Goal: Task Accomplishment & Management: Manage account settings

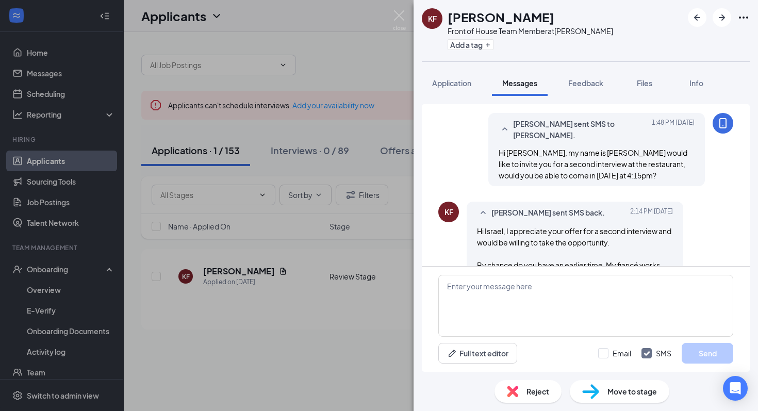
scroll to position [720, 0]
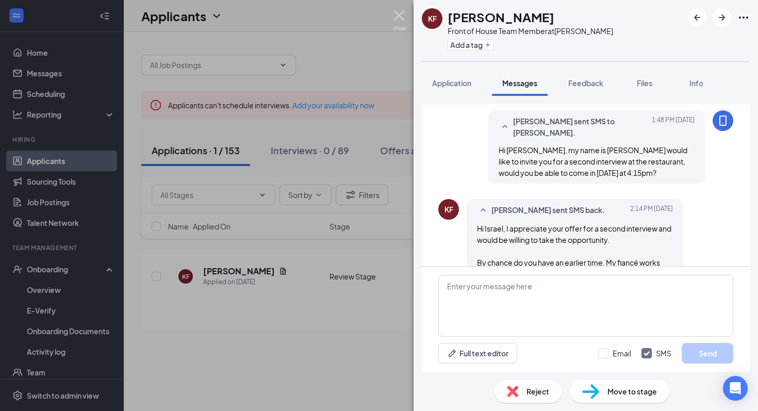
click at [399, 15] on img at bounding box center [399, 20] width 13 height 20
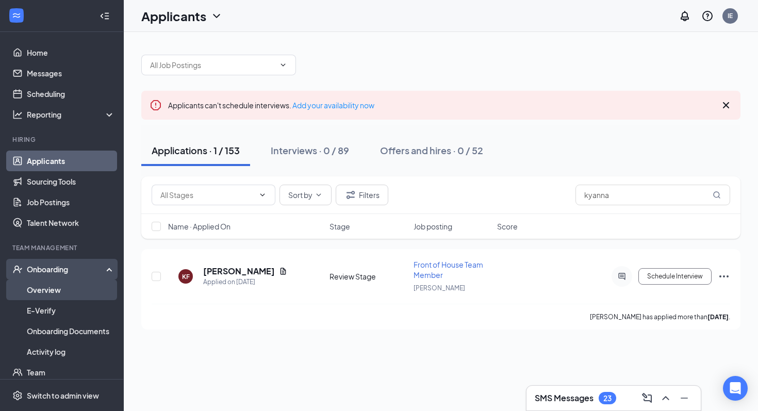
click at [69, 294] on link "Overview" at bounding box center [71, 290] width 88 height 21
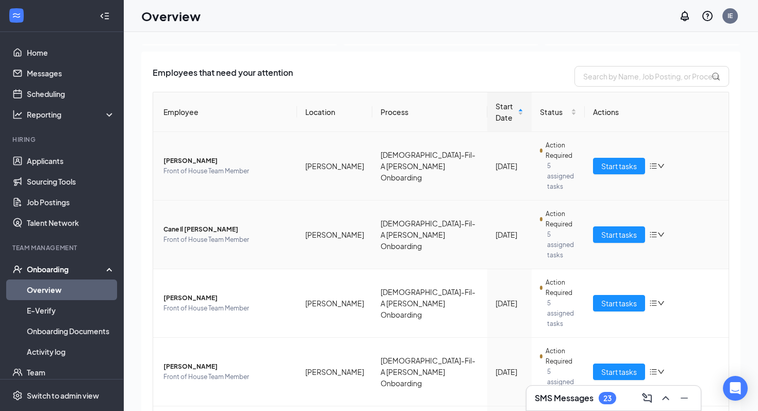
scroll to position [87, 0]
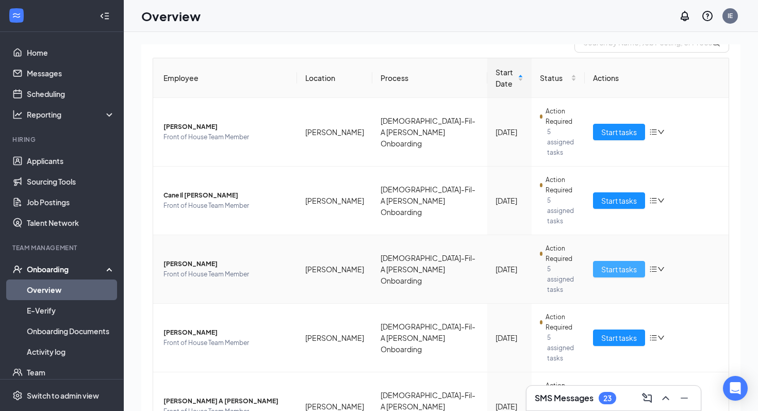
click at [629, 264] on span "Start tasks" at bounding box center [619, 269] width 36 height 11
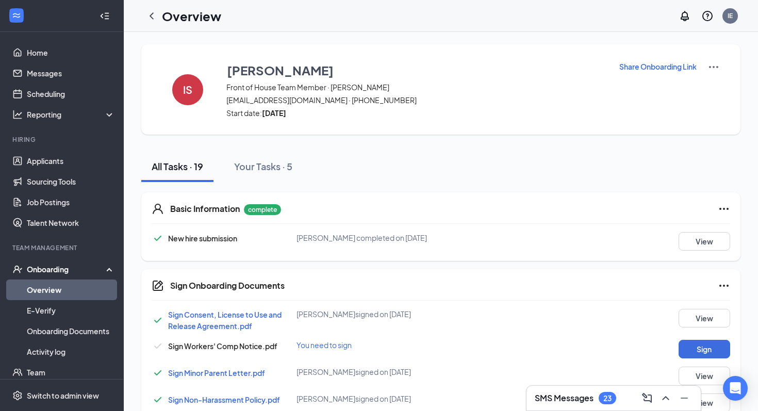
click at [171, 15] on h1 "Overview" at bounding box center [191, 16] width 59 height 18
click at [155, 16] on icon "ChevronLeft" at bounding box center [151, 16] width 12 height 12
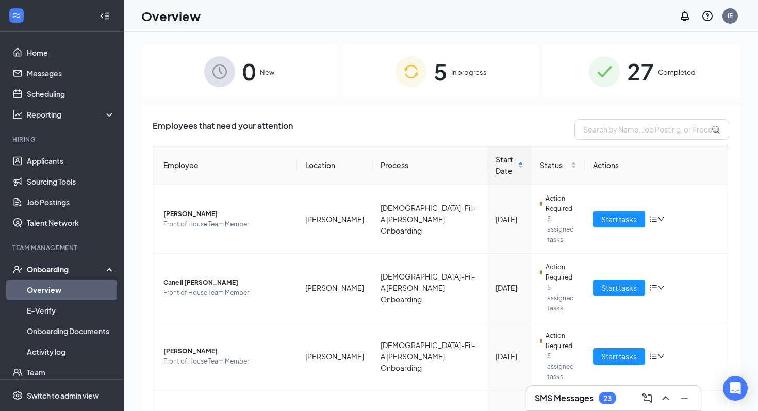
click at [437, 87] on span "5" at bounding box center [440, 72] width 13 height 36
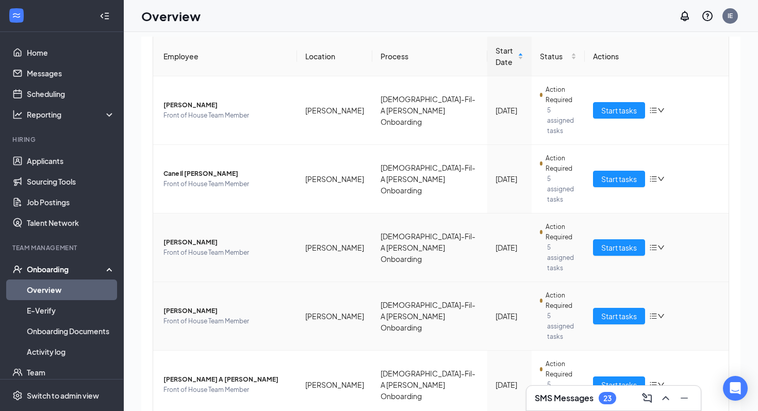
scroll to position [9, 0]
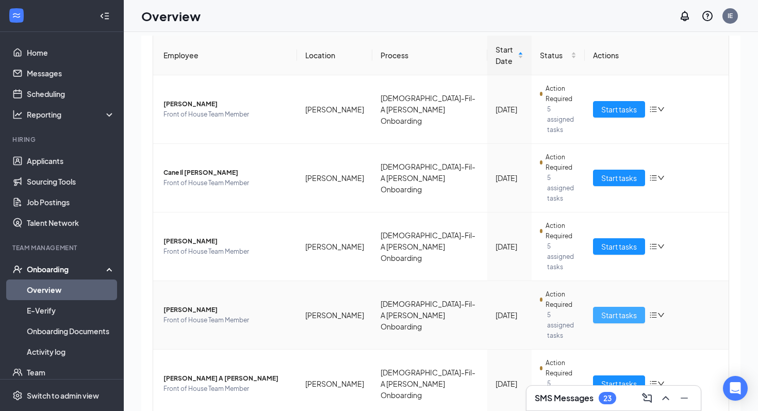
click at [635, 309] on span "Start tasks" at bounding box center [619, 314] width 36 height 11
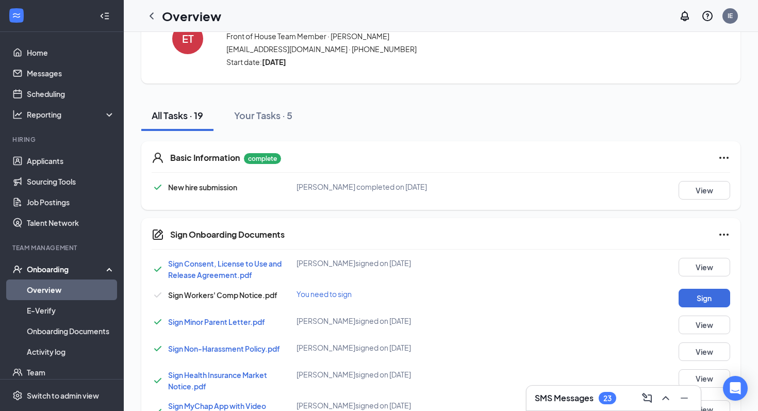
scroll to position [10, 0]
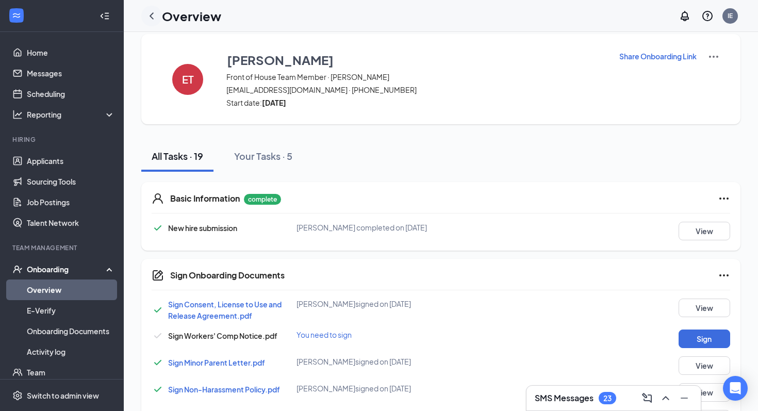
click at [154, 13] on icon "ChevronLeft" at bounding box center [151, 16] width 12 height 12
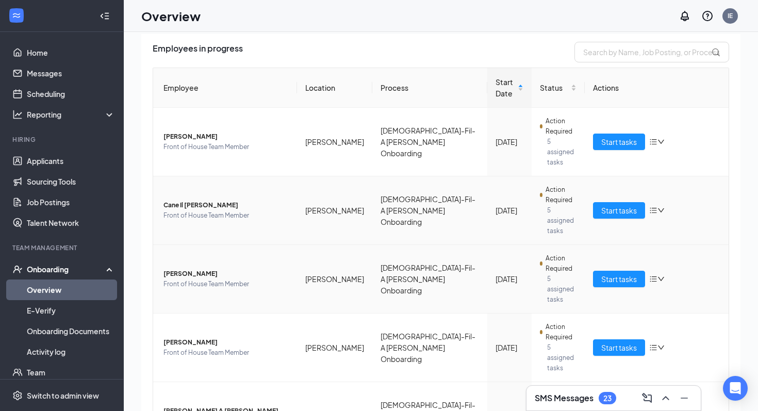
scroll to position [99, 0]
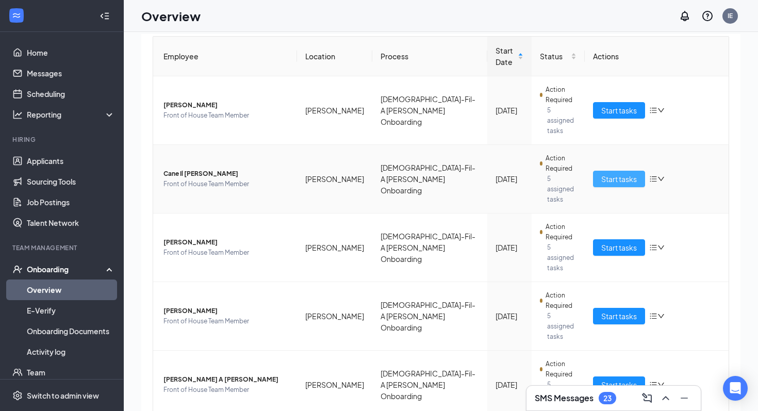
click at [614, 173] on span "Start tasks" at bounding box center [619, 178] width 36 height 11
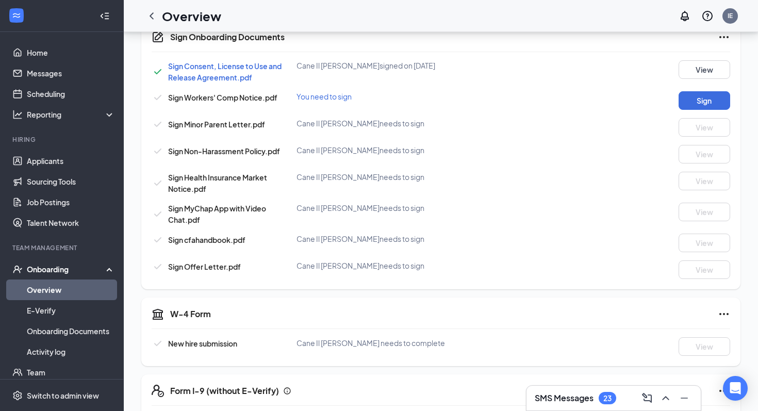
scroll to position [250, 0]
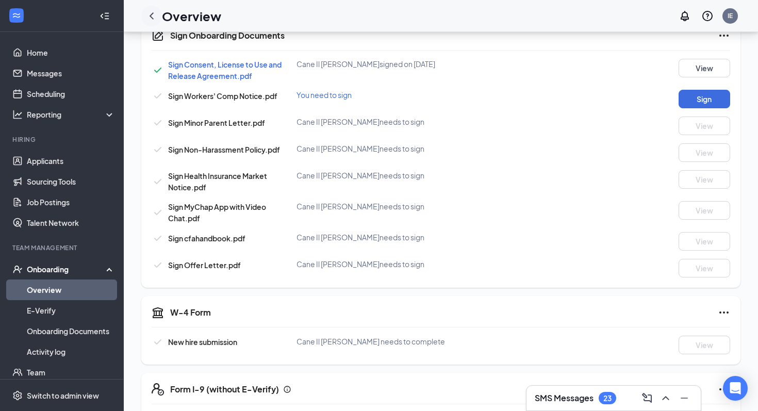
click at [152, 13] on icon "ChevronLeft" at bounding box center [152, 15] width 4 height 7
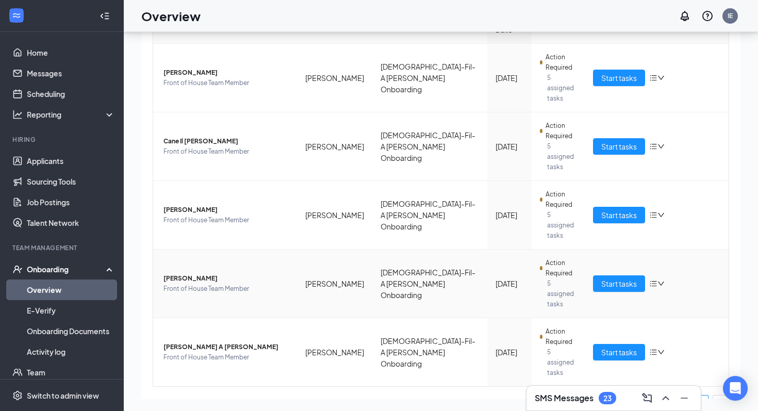
scroll to position [101, 0]
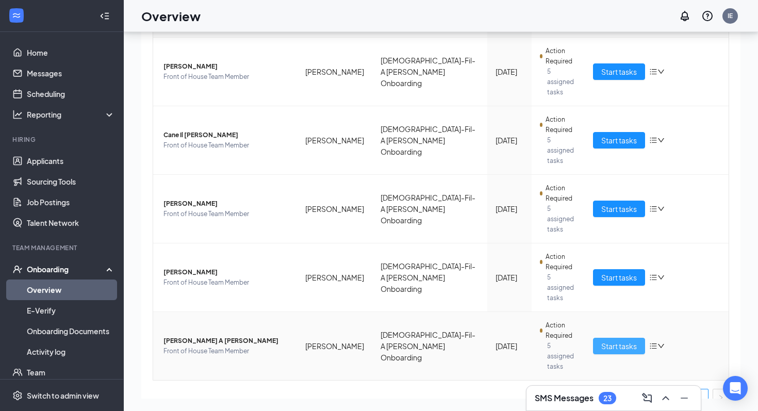
click at [625, 340] on span "Start tasks" at bounding box center [619, 345] width 36 height 11
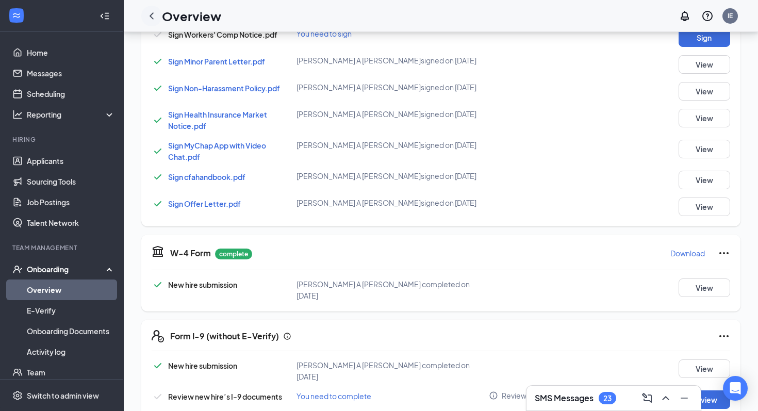
click at [150, 22] on icon "ChevronLeft" at bounding box center [151, 16] width 12 height 12
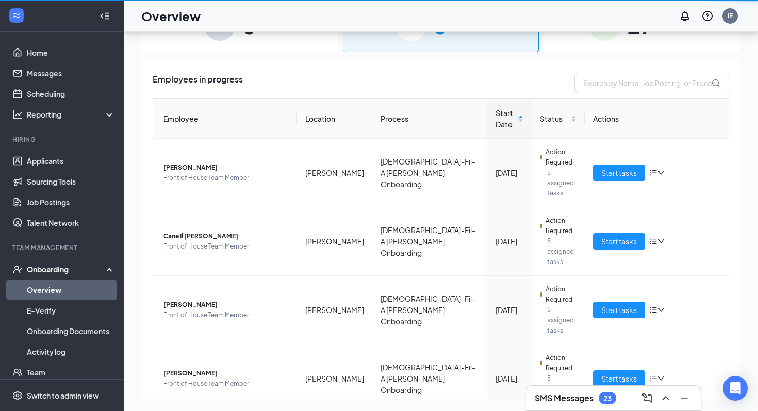
scroll to position [46, 0]
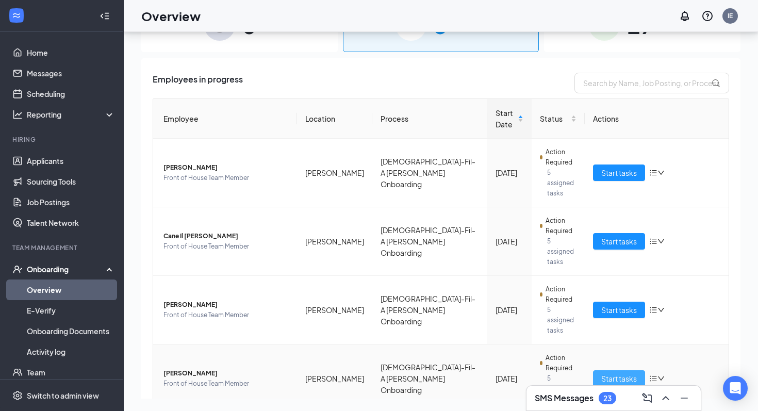
click at [610, 373] on span "Start tasks" at bounding box center [619, 378] width 36 height 11
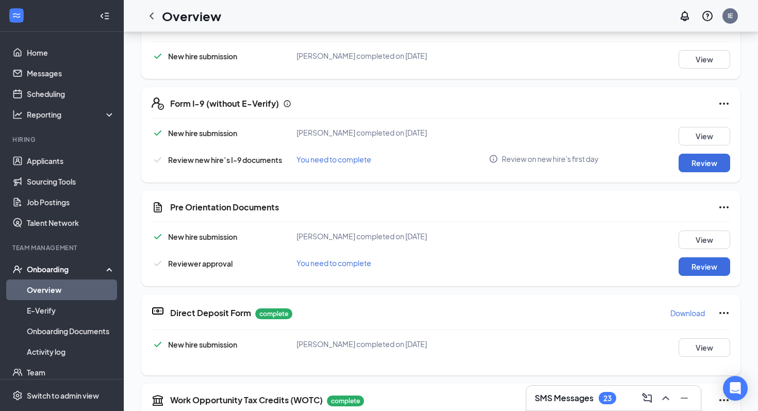
scroll to position [195, 0]
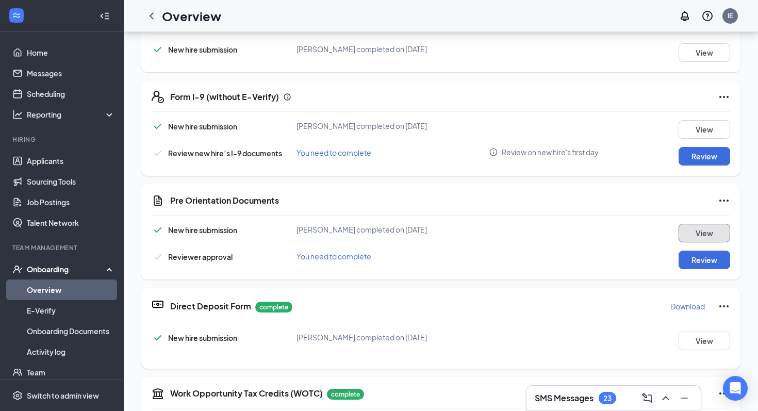
click at [702, 229] on button "View" at bounding box center [705, 233] width 52 height 19
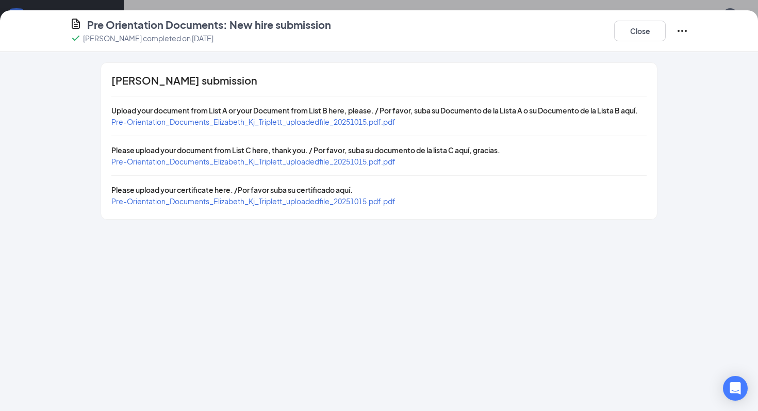
click at [293, 123] on span "Pre-Orientation_Documents_Elizabeth_Kj_Triplett_uploadedfile_20251015.pdf.pdf" at bounding box center [253, 121] width 284 height 9
click at [353, 164] on span "Pre-Orientation_Documents_Elizabeth_Kj_Triplett_uploadedfile_20251015.pdf.pdf" at bounding box center [253, 161] width 284 height 9
click at [633, 21] on button "Close" at bounding box center [640, 31] width 52 height 21
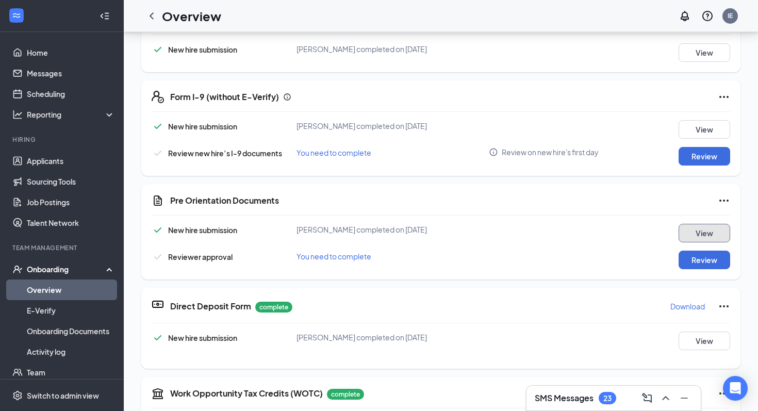
scroll to position [0, 0]
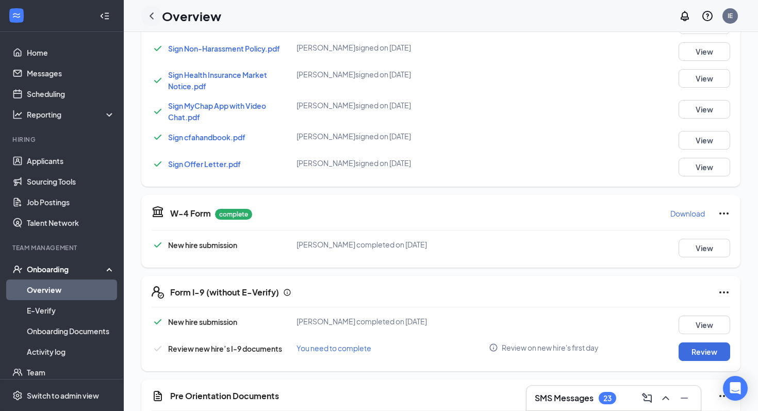
click at [148, 17] on icon "ChevronLeft" at bounding box center [151, 16] width 12 height 12
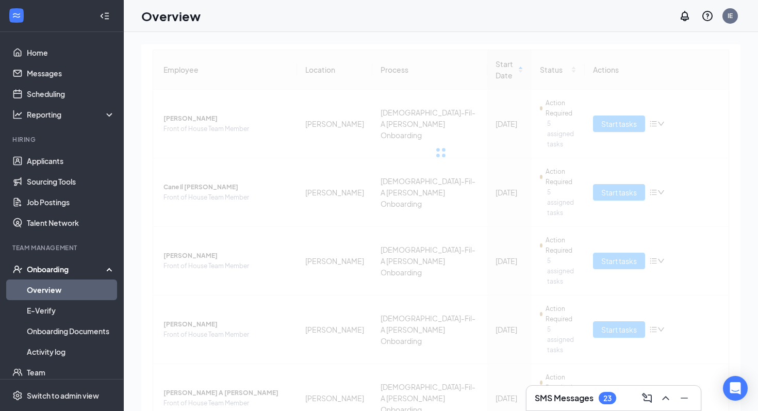
scroll to position [101, 0]
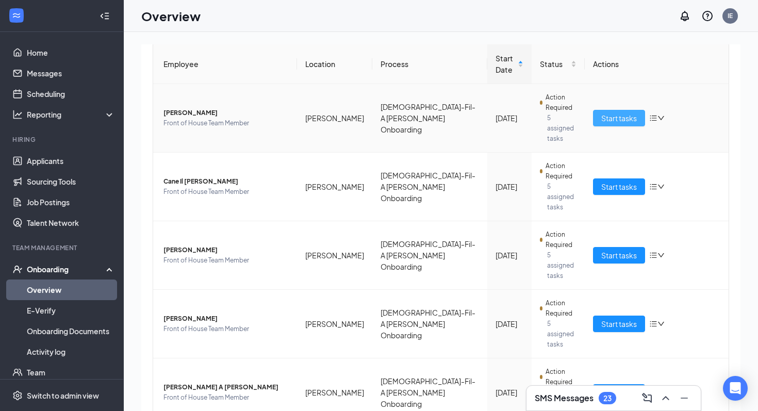
click at [618, 113] on span "Start tasks" at bounding box center [619, 117] width 36 height 11
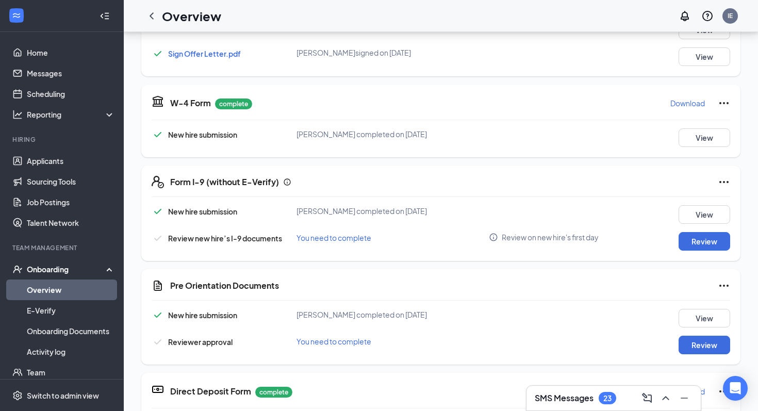
scroll to position [132, 0]
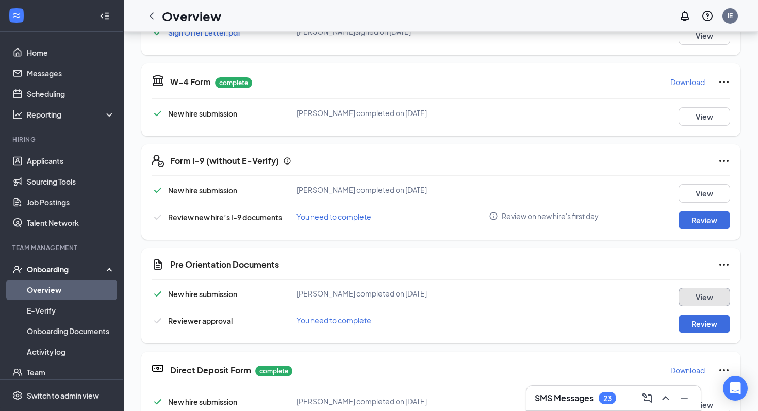
click at [702, 296] on button "View" at bounding box center [705, 297] width 52 height 19
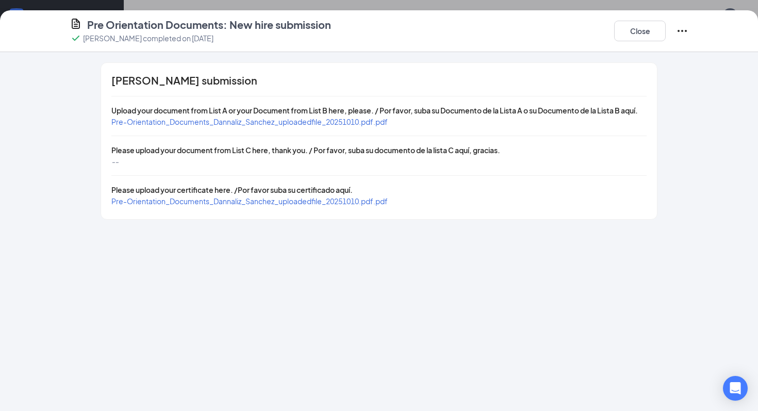
click at [360, 122] on span "Pre-Orientation_Documents_Dannaliz_Sanchez_uploadedfile_20251010.pdf.pdf" at bounding box center [249, 121] width 276 height 9
click at [635, 28] on button "Close" at bounding box center [640, 31] width 52 height 21
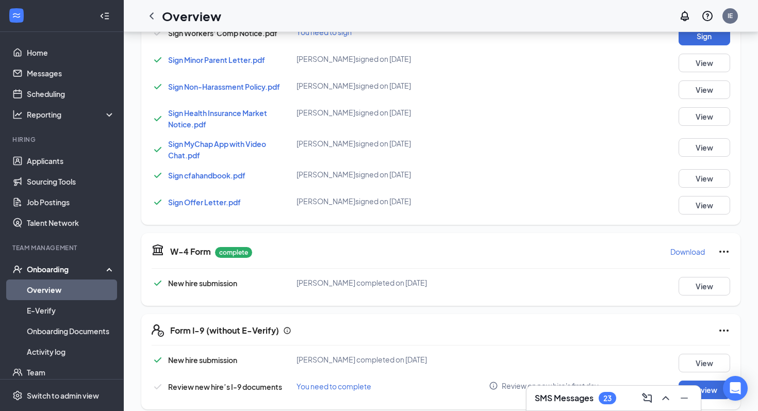
scroll to position [0, 0]
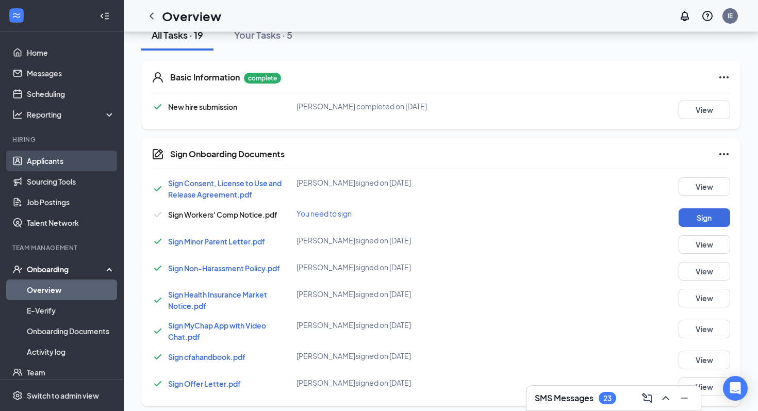
click at [53, 167] on link "Applicants" at bounding box center [71, 161] width 88 height 21
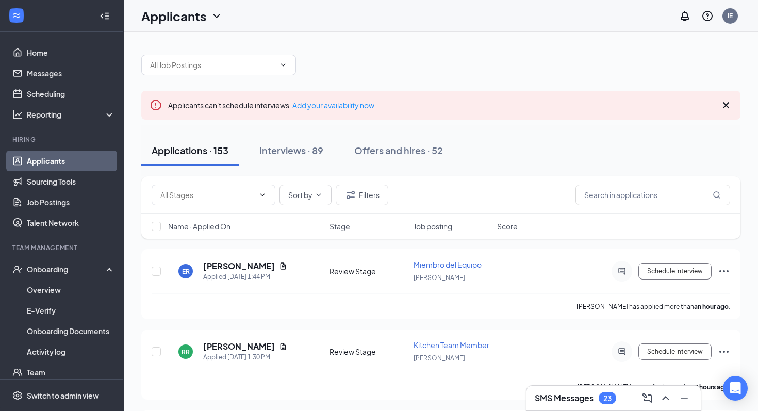
click at [572, 404] on div "SMS Messages 23" at bounding box center [614, 398] width 158 height 17
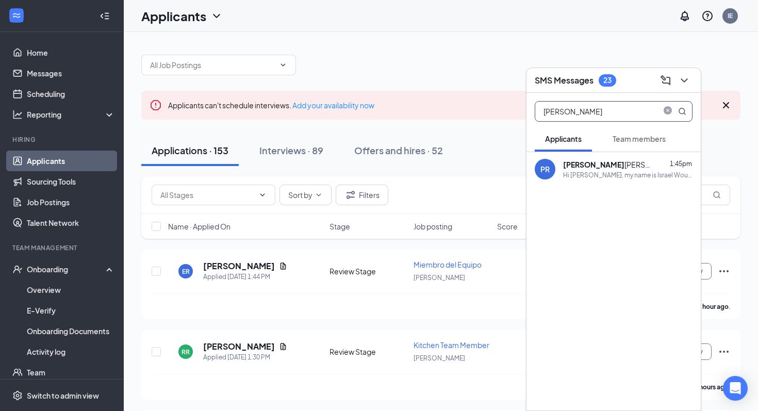
drag, startPoint x: 578, startPoint y: 113, endPoint x: 522, endPoint y: 107, distance: 55.6
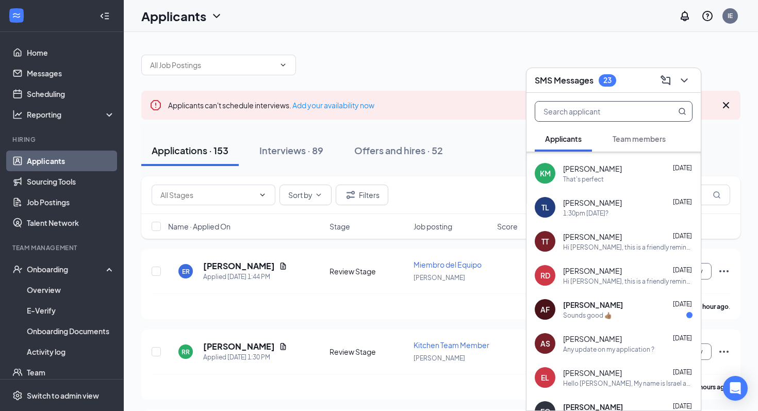
scroll to position [304, 0]
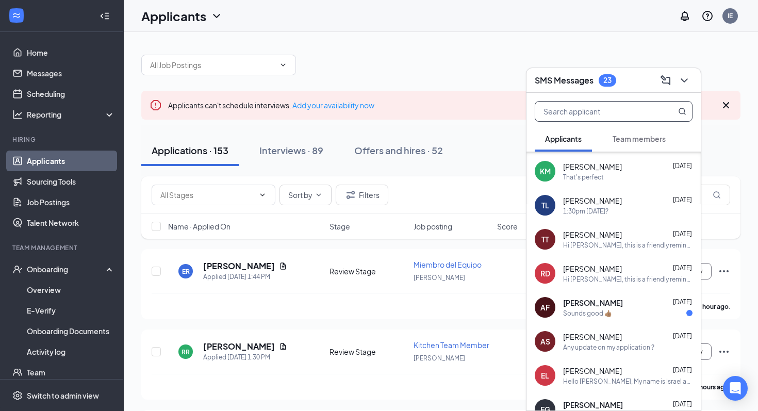
click at [633, 171] on div "[PERSON_NAME] [DATE]" at bounding box center [627, 166] width 129 height 10
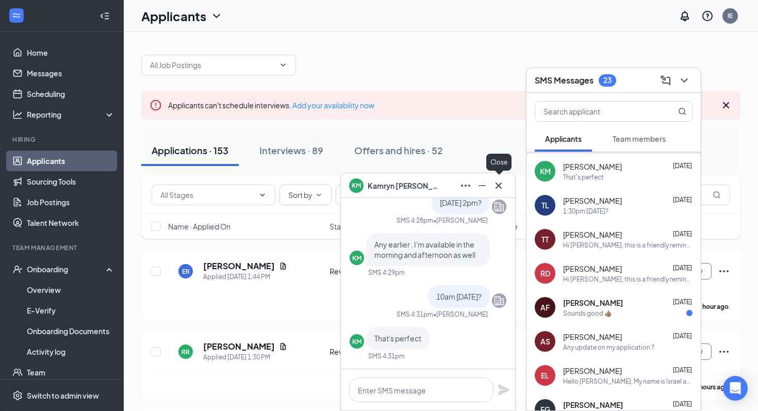
click at [499, 188] on icon "Cross" at bounding box center [499, 185] width 12 height 12
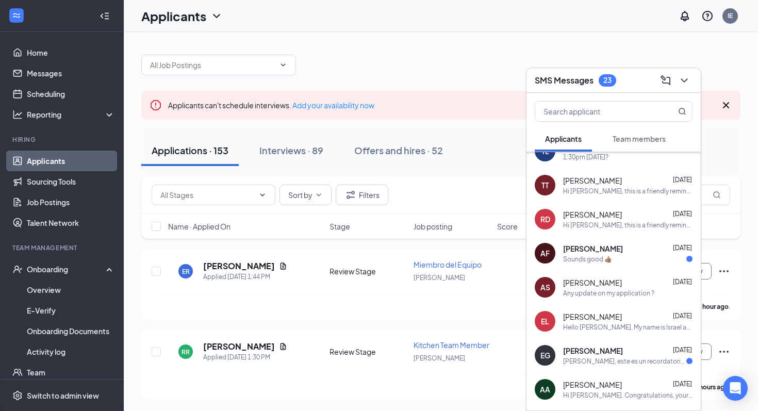
scroll to position [363, 0]
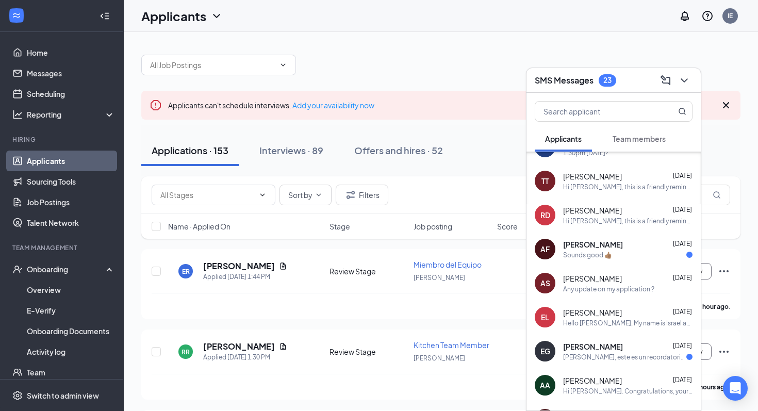
click at [580, 77] on h3 "SMS Messages" at bounding box center [564, 80] width 59 height 11
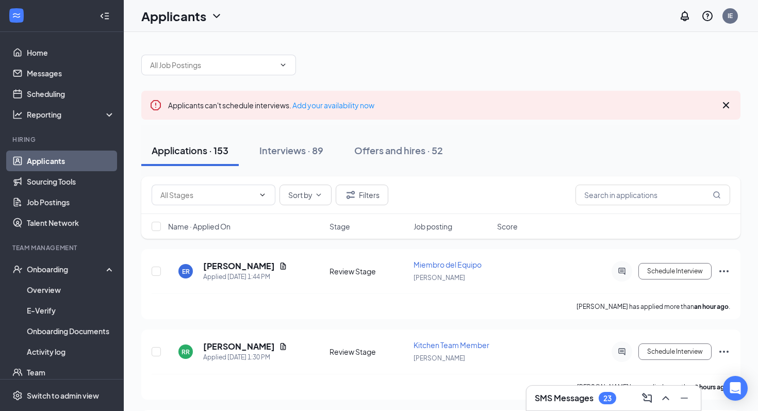
scroll to position [0, 0]
